Goal: Information Seeking & Learning: Learn about a topic

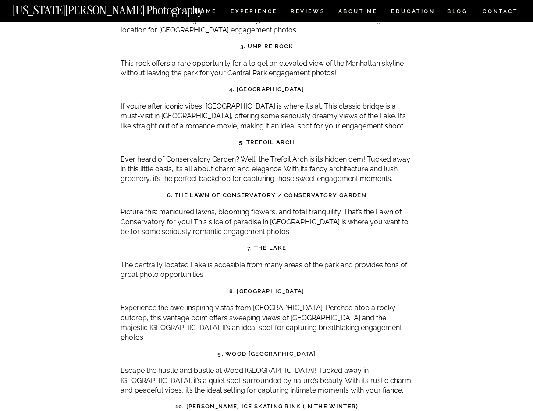
scroll to position [2717, 0]
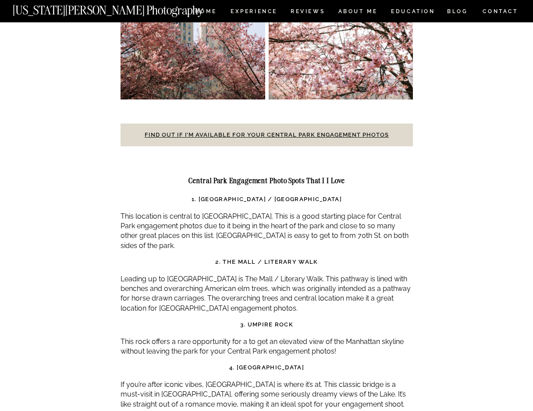
click at [327, 196] on strong "1. Bethesda Fountain / Bethesda Arcade" at bounding box center [267, 199] width 150 height 7
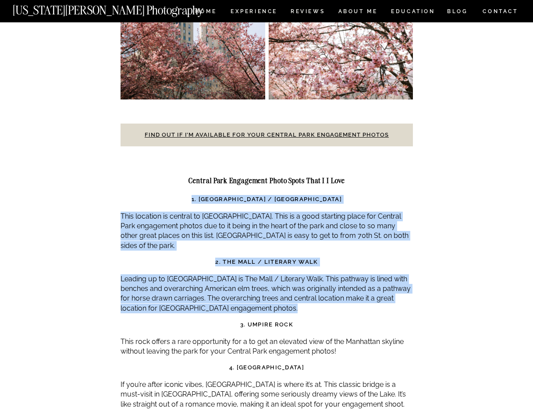
drag, startPoint x: 327, startPoint y: 157, endPoint x: 326, endPoint y: 262, distance: 105.3
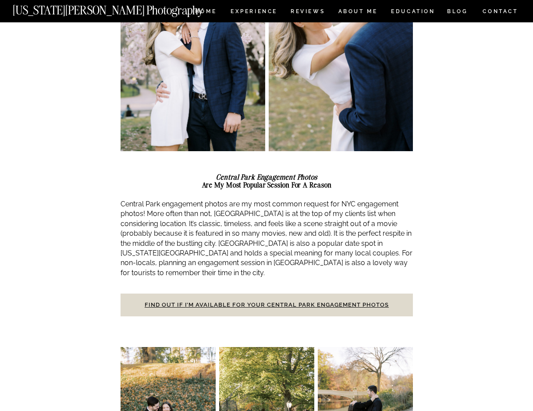
scroll to position [0, 0]
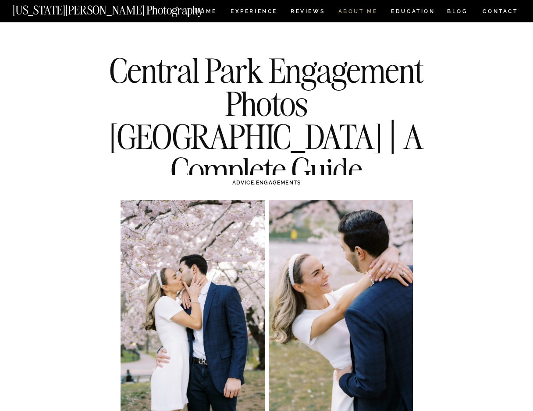
click at [371, 13] on nav "ABOUT ME" at bounding box center [358, 12] width 40 height 7
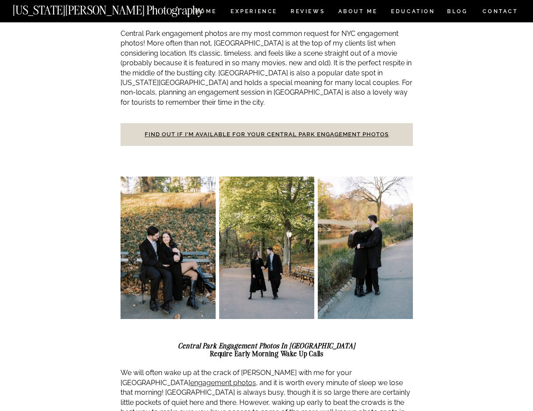
scroll to position [435, 0]
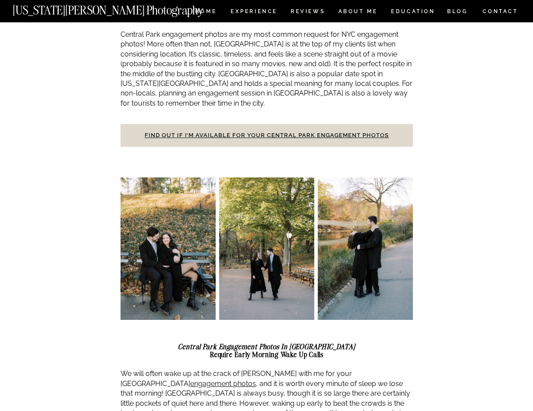
click at [153, 74] on p "Central Park engagement photos are my most common request for NYC engagement ph…" at bounding box center [267, 69] width 293 height 79
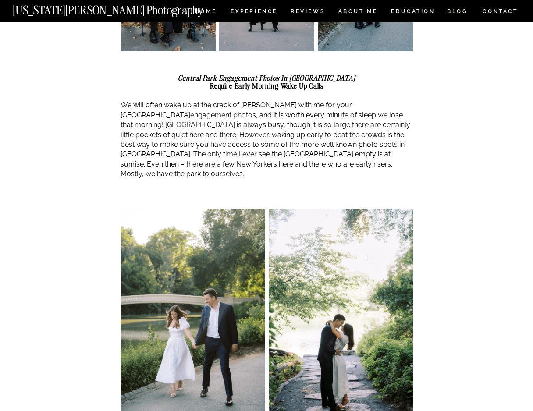
scroll to position [704, 0]
click at [159, 115] on p "We will often wake up at the crack of dawn with me for your Central Park engage…" at bounding box center [267, 139] width 293 height 79
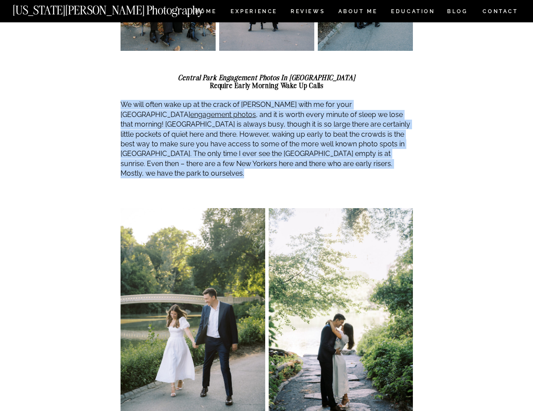
click at [164, 126] on p "We will often wake up at the crack of dawn with me for your Central Park engage…" at bounding box center [267, 139] width 293 height 79
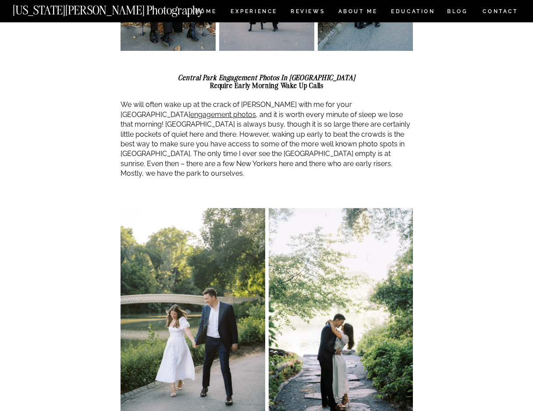
click at [164, 126] on p "We will often wake up at the crack of dawn with me for your Central Park engage…" at bounding box center [267, 139] width 293 height 79
click at [161, 132] on p "We will often wake up at the crack of dawn with me for your Central Park engage…" at bounding box center [267, 139] width 293 height 79
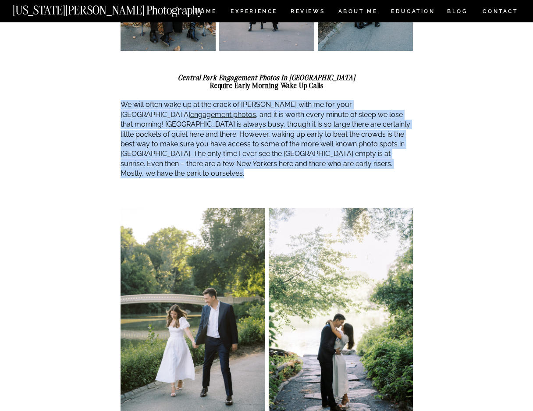
click at [159, 139] on p "We will often wake up at the crack of dawn with me for your Central Park engage…" at bounding box center [267, 139] width 293 height 79
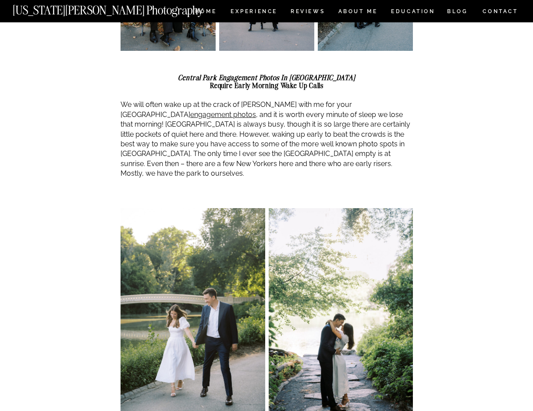
click at [159, 139] on p "We will often wake up at the crack of dawn with me for your Central Park engage…" at bounding box center [267, 139] width 293 height 79
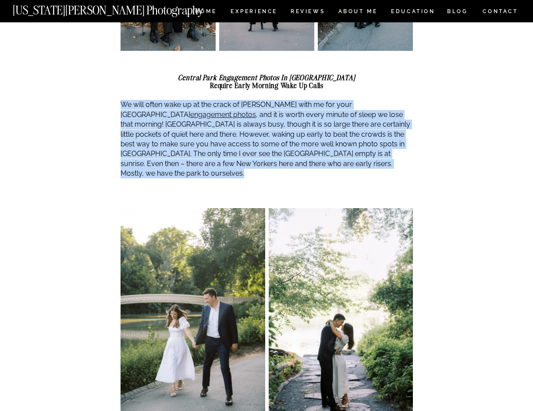
drag, startPoint x: 159, startPoint y: 139, endPoint x: 173, endPoint y: 121, distance: 22.2
click at [173, 121] on p "We will often wake up at the crack of dawn with me for your Central Park engage…" at bounding box center [267, 139] width 293 height 79
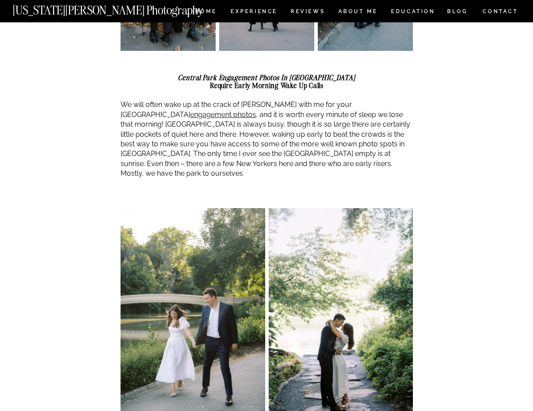
click at [173, 121] on p "We will often wake up at the crack of dawn with me for your Central Park engage…" at bounding box center [267, 139] width 293 height 79
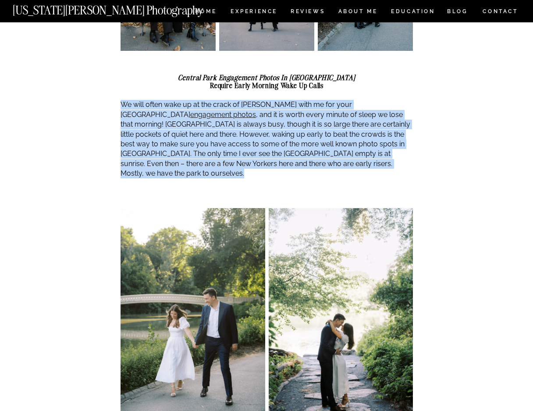
drag, startPoint x: 173, startPoint y: 121, endPoint x: 170, endPoint y: 149, distance: 27.8
click at [170, 149] on p "We will often wake up at the crack of dawn with me for your Central Park engage…" at bounding box center [267, 139] width 293 height 79
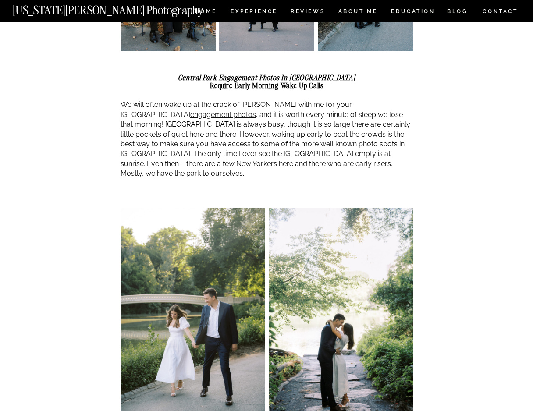
click at [170, 149] on p "We will often wake up at the crack of dawn with me for your Central Park engage…" at bounding box center [267, 139] width 293 height 79
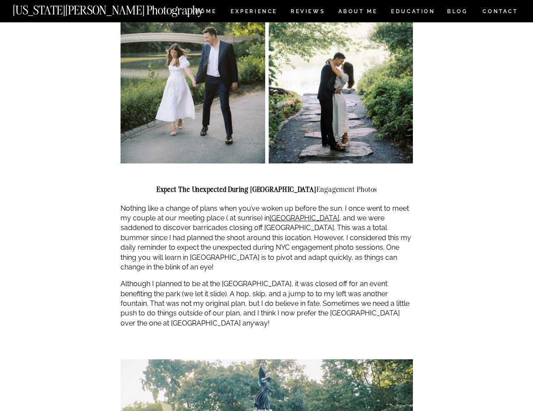
scroll to position [967, 0]
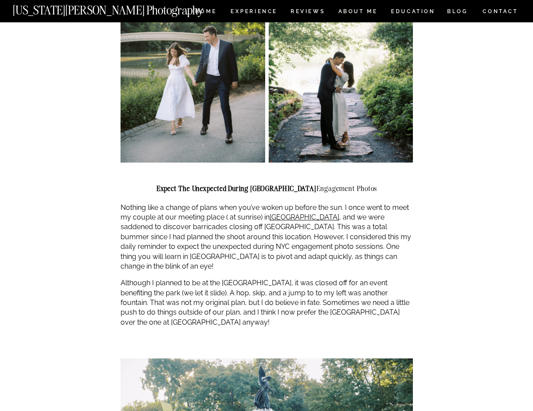
click at [161, 212] on p "Nothing like a change of plans when you’ve woken up before the sun. I once went…" at bounding box center [267, 237] width 293 height 69
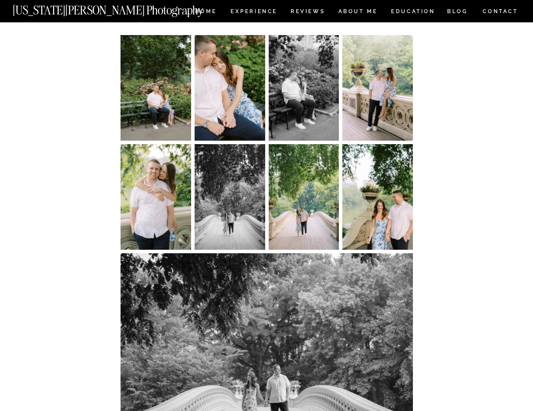
scroll to position [3823, 0]
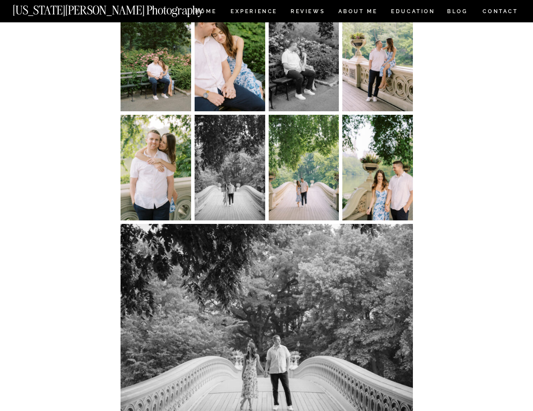
click at [164, 259] on img at bounding box center [267, 321] width 293 height 195
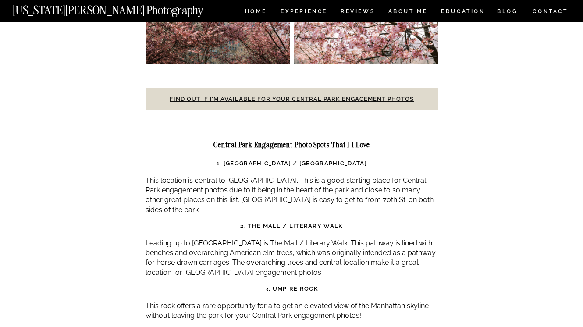
scroll to position [2755, 0]
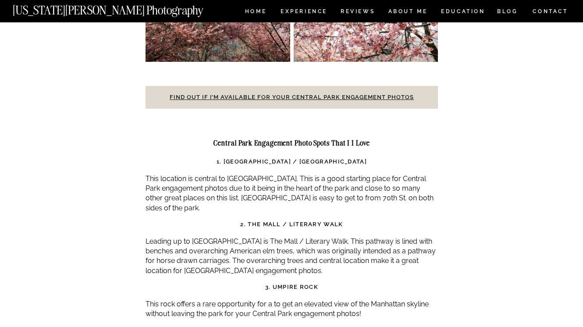
click at [267, 158] on strong "1. Bethesda Fountain / Bethesda Arcade" at bounding box center [292, 161] width 150 height 7
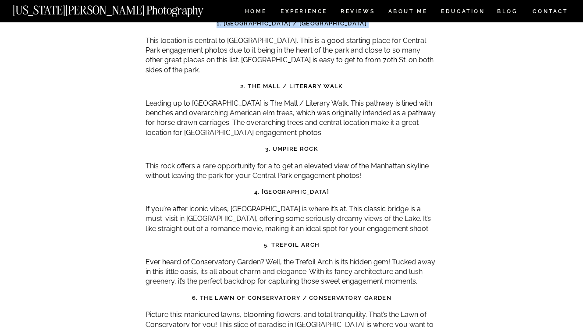
scroll to position [2897, 0]
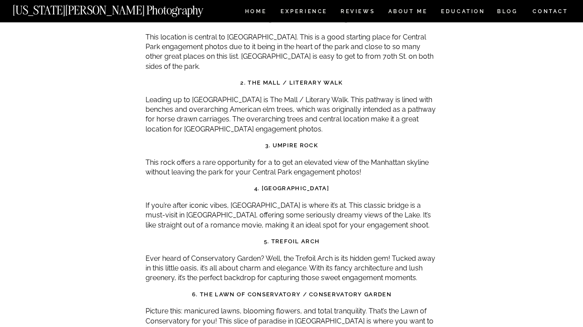
click at [300, 79] on strong "2. The Mall / Literary Walk" at bounding box center [291, 82] width 103 height 7
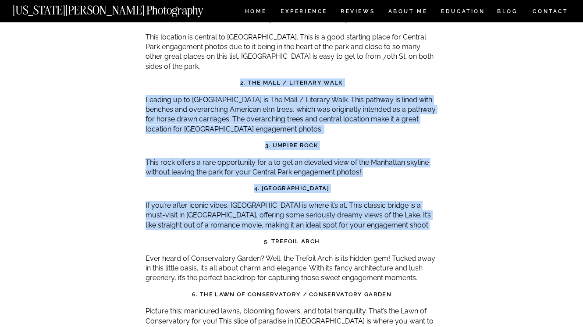
drag, startPoint x: 300, startPoint y: 43, endPoint x: 321, endPoint y: 166, distance: 125.2
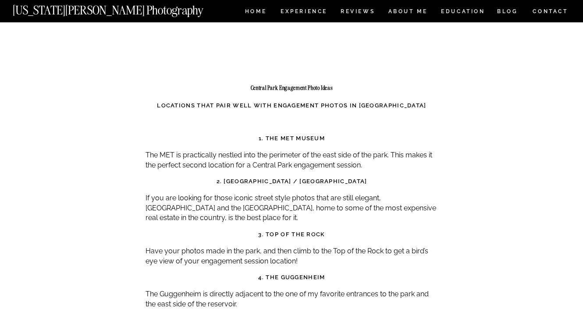
scroll to position [4179, 0]
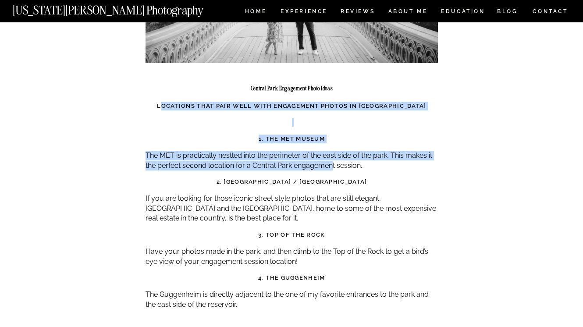
drag, startPoint x: 171, startPoint y: 43, endPoint x: 334, endPoint y: 110, distance: 176.2
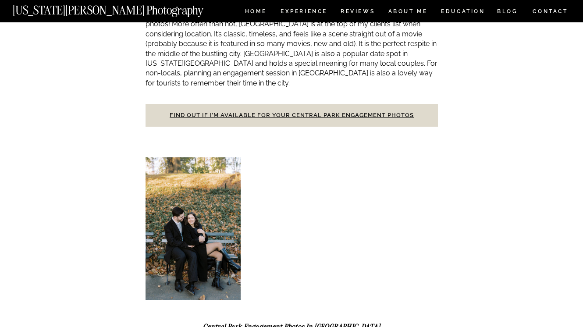
scroll to position [0, 0]
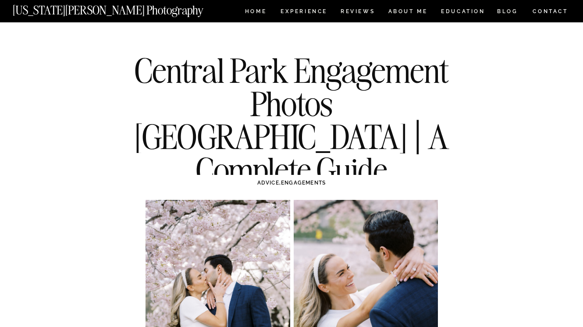
click at [85, 10] on nav "[US_STATE][PERSON_NAME] Photography" at bounding box center [123, 7] width 220 height 7
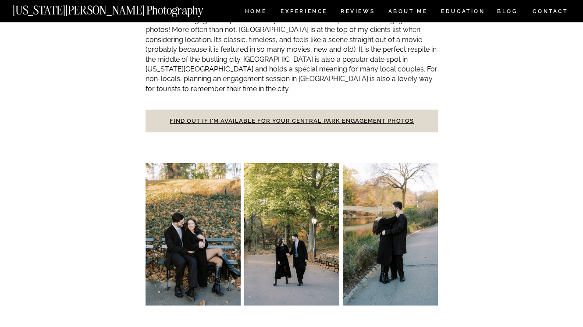
scroll to position [615, 0]
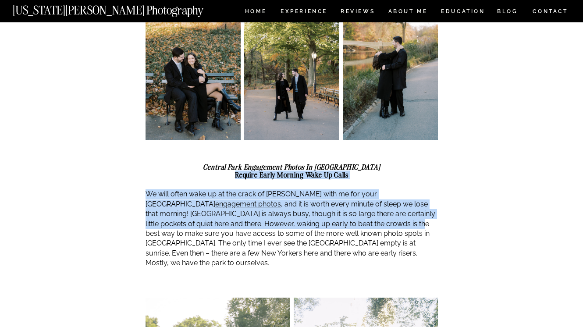
drag, startPoint x: 232, startPoint y: 166, endPoint x: 323, endPoint y: 213, distance: 102.4
click at [323, 213] on p "We will often wake up at the crack of dawn with me for your Central Park engage…" at bounding box center [292, 228] width 293 height 79
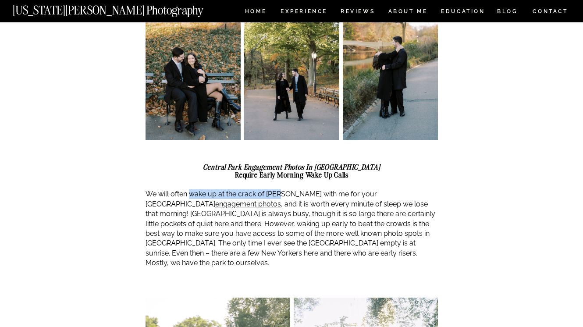
drag, startPoint x: 189, startPoint y: 187, endPoint x: 282, endPoint y: 188, distance: 92.5
click at [282, 189] on p "We will often wake up at the crack of dawn with me for your Central Park engage…" at bounding box center [292, 228] width 293 height 79
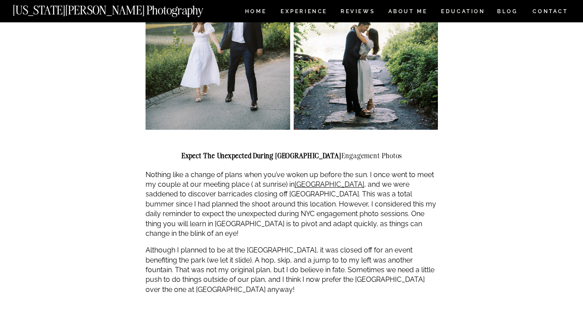
scroll to position [1699, 0]
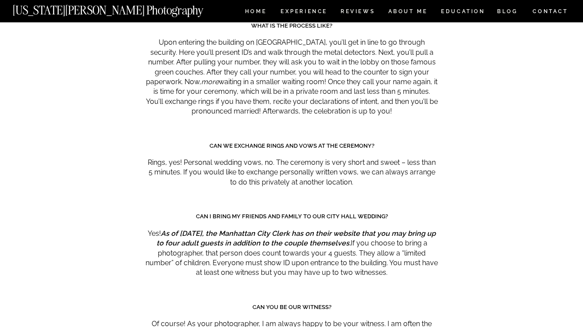
scroll to position [4630, 0]
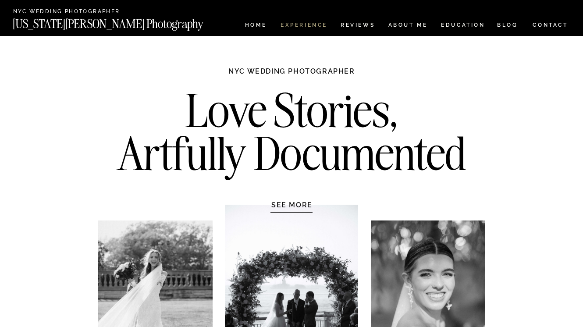
click at [311, 24] on nav "Experience" at bounding box center [304, 25] width 46 height 7
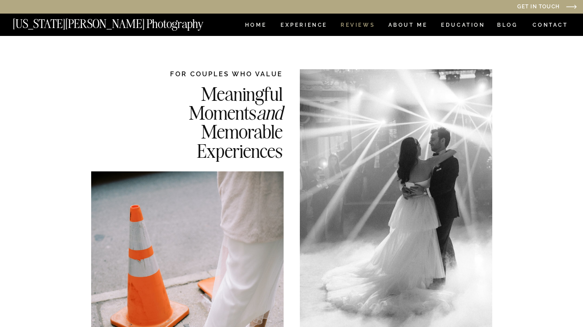
click at [358, 25] on nav "REVIEWS" at bounding box center [357, 25] width 33 height 7
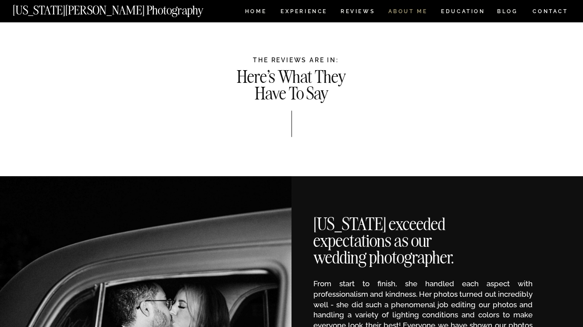
click at [418, 11] on nav "ABOUT ME" at bounding box center [408, 12] width 40 height 7
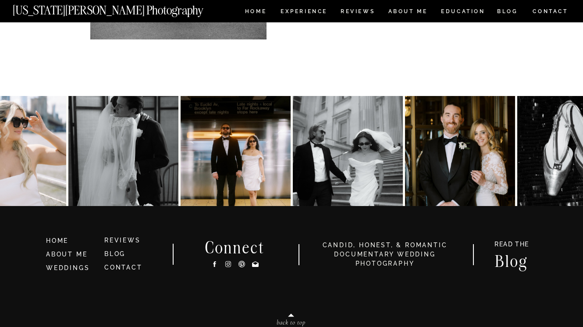
scroll to position [1939, 0]
